Goal: Check status: Check status

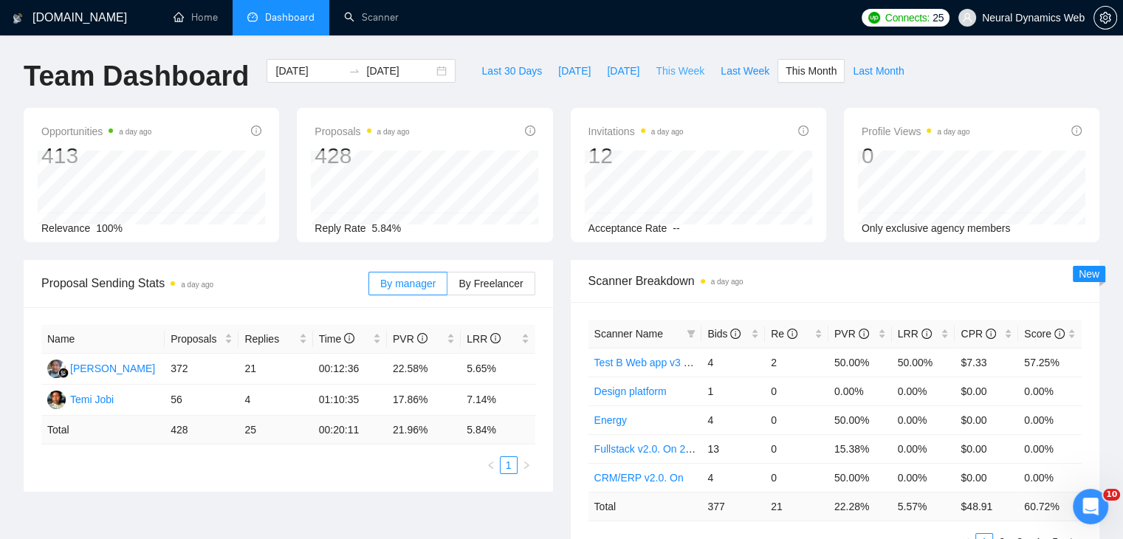
click at [679, 75] on span "This Week" at bounding box center [680, 71] width 49 height 16
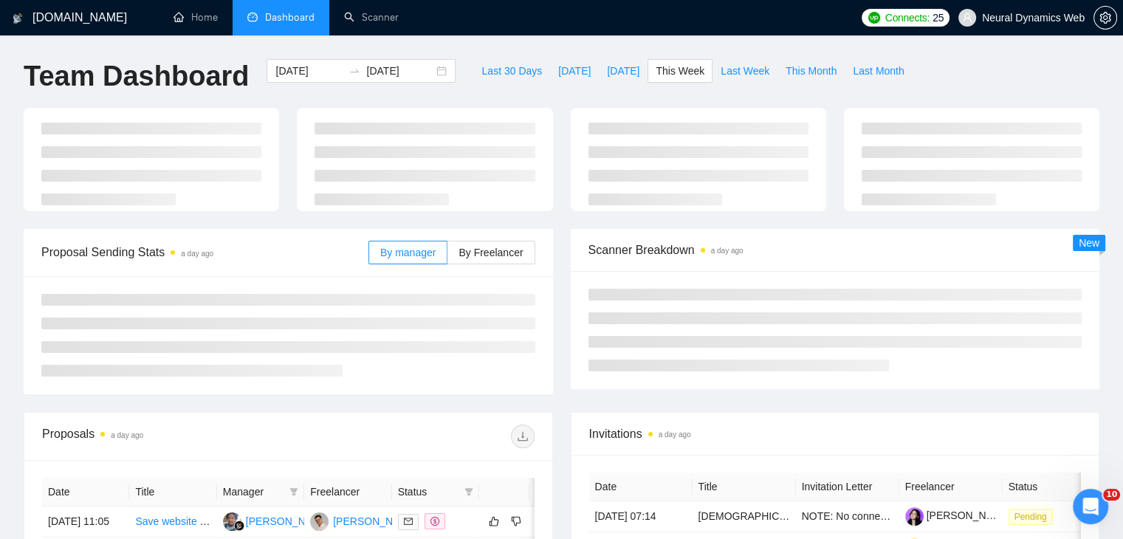
type input "[DATE]"
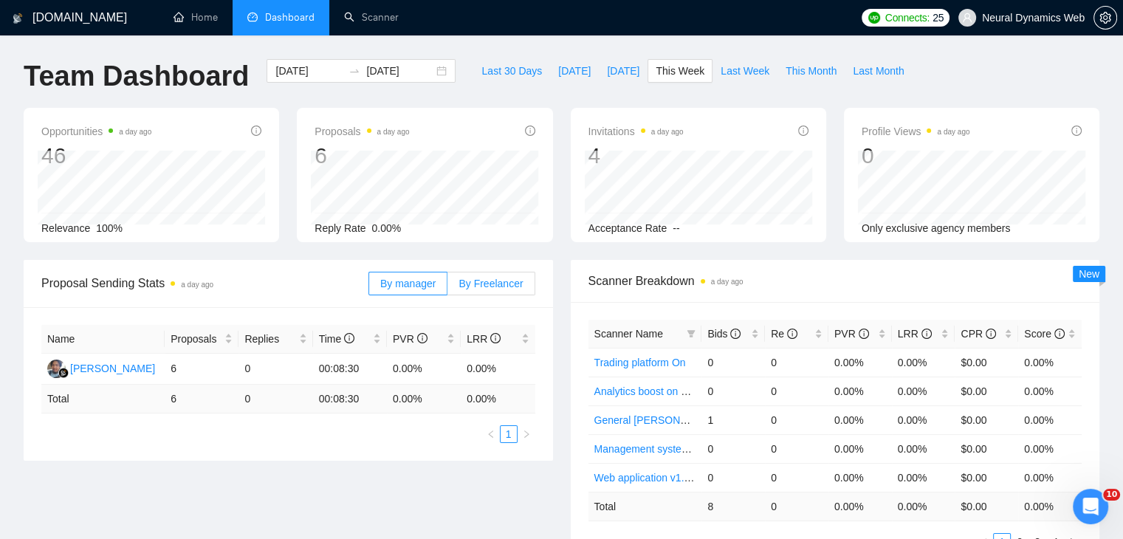
click at [478, 289] on span "By Freelancer" at bounding box center [491, 284] width 64 height 12
click at [447, 287] on input "By Freelancer" at bounding box center [447, 287] width 0 height 0
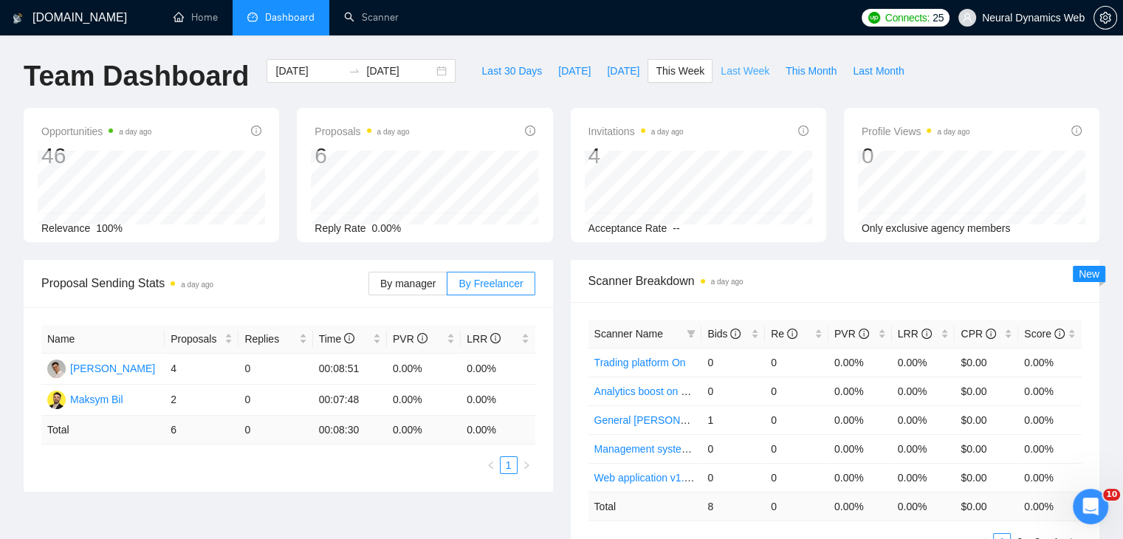
click at [733, 75] on span "Last Week" at bounding box center [745, 71] width 49 height 16
type input "[DATE]"
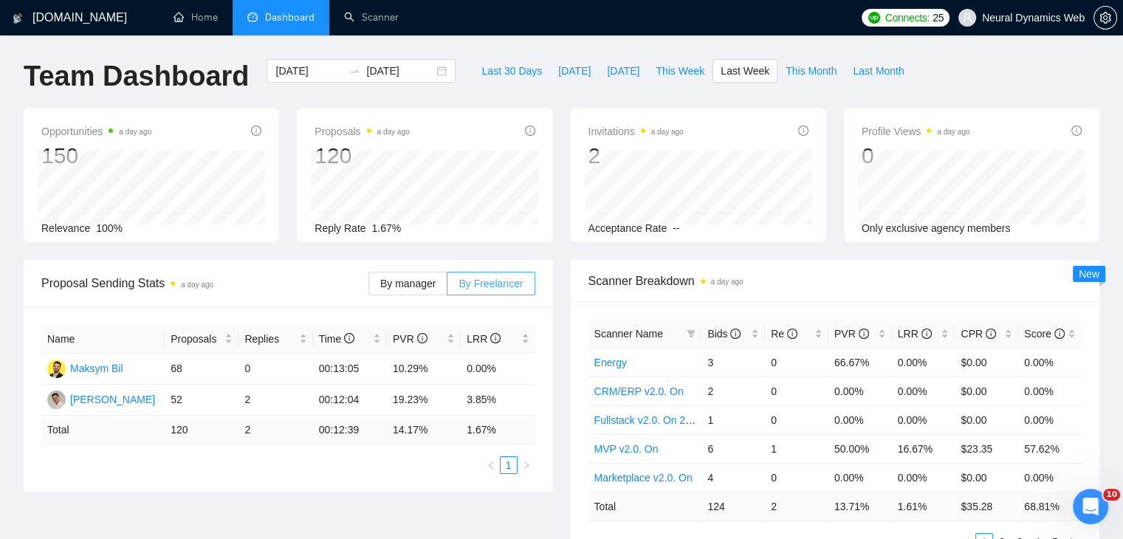
click at [495, 287] on span "By Freelancer" at bounding box center [491, 284] width 64 height 12
click at [447, 287] on input "By Freelancer" at bounding box center [447, 287] width 0 height 0
click at [414, 284] on span "By manager" at bounding box center [407, 284] width 55 height 12
click at [369, 287] on input "By manager" at bounding box center [369, 287] width 0 height 0
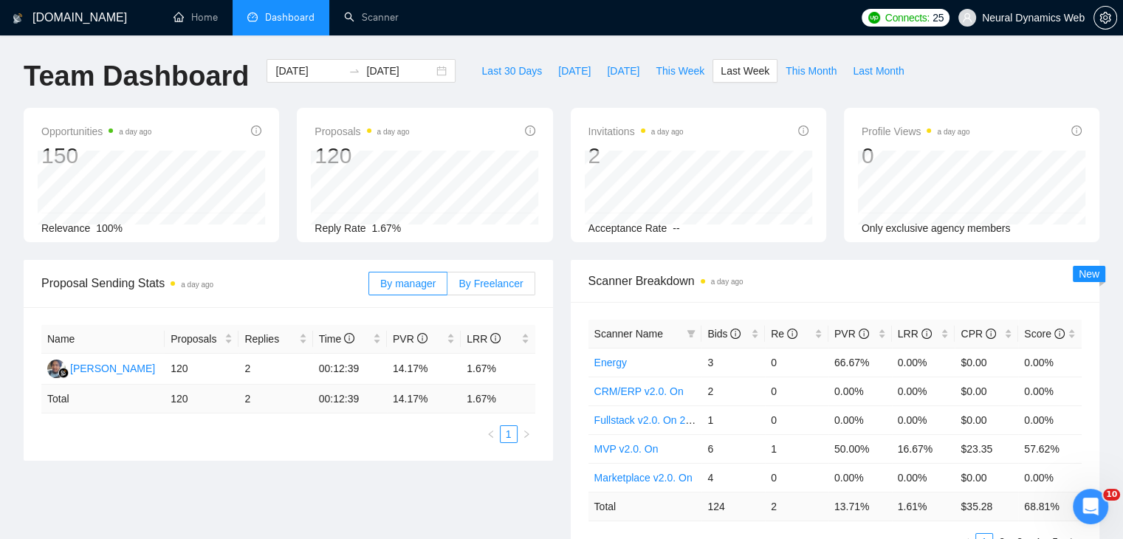
click at [494, 286] on span "By Freelancer" at bounding box center [491, 284] width 64 height 12
click at [447, 287] on input "By Freelancer" at bounding box center [447, 287] width 0 height 0
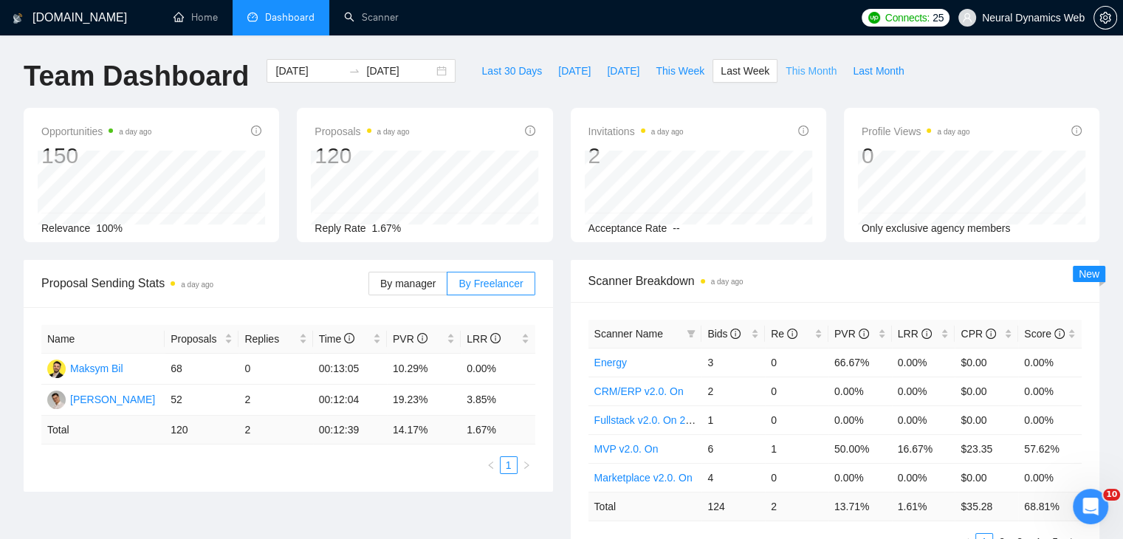
click at [789, 65] on span "This Month" at bounding box center [811, 71] width 51 height 16
type input "[DATE]"
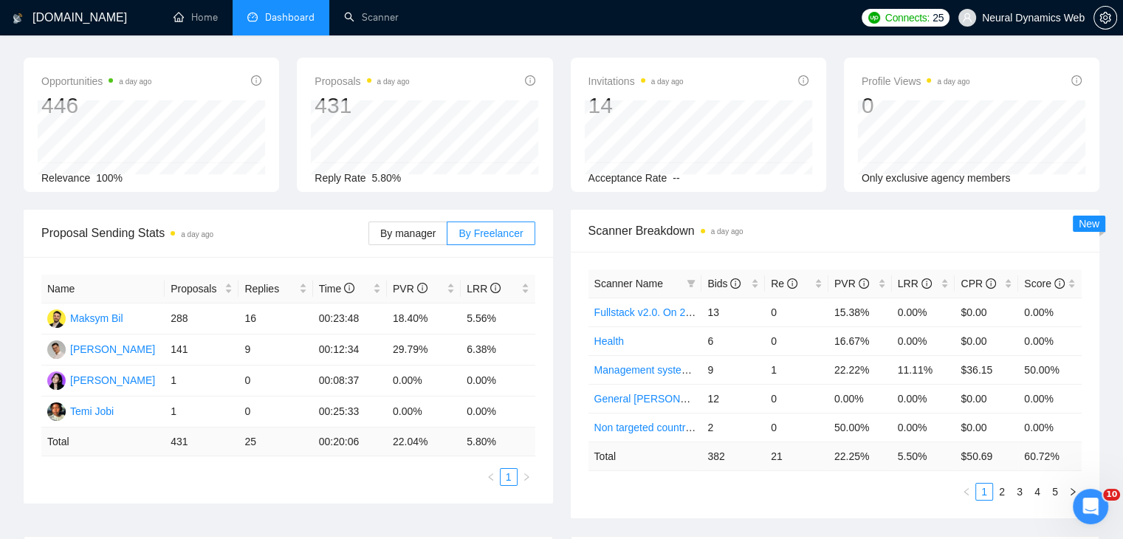
scroll to position [74, 0]
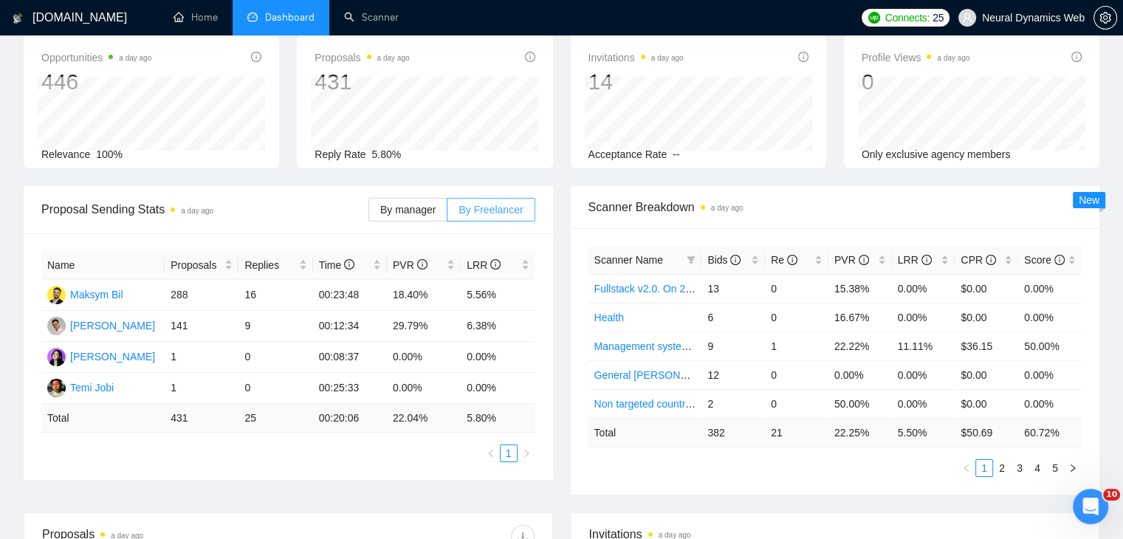
click at [492, 208] on span "By Freelancer" at bounding box center [491, 210] width 64 height 12
click at [447, 213] on input "By Freelancer" at bounding box center [447, 213] width 0 height 0
click at [386, 205] on span "By manager" at bounding box center [407, 210] width 55 height 12
click at [369, 213] on input "By manager" at bounding box center [369, 213] width 0 height 0
